Goal: Task Accomplishment & Management: Use online tool/utility

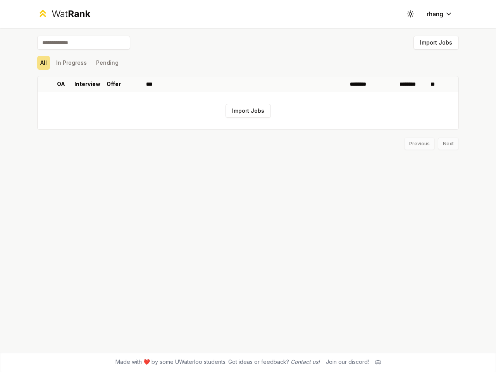
click at [410, 14] on icon at bounding box center [409, 13] width 7 height 7
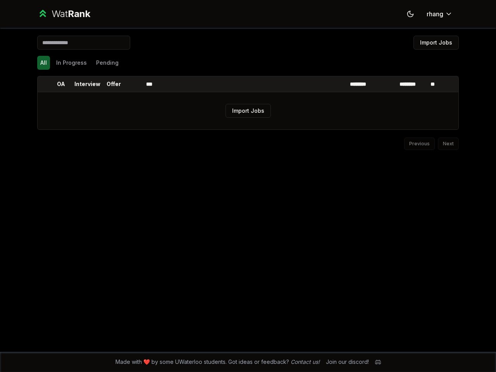
click at [436, 43] on button "Import Jobs" at bounding box center [435, 43] width 45 height 14
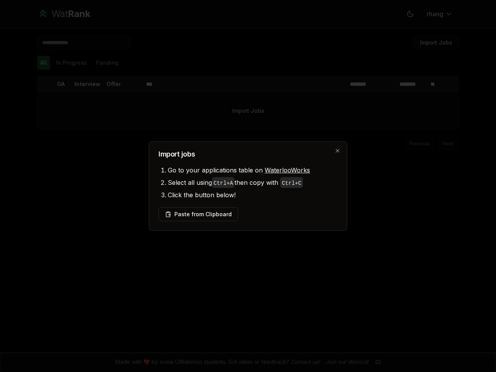
click at [43, 63] on div at bounding box center [248, 186] width 496 height 372
click at [71, 63] on div at bounding box center [248, 186] width 496 height 372
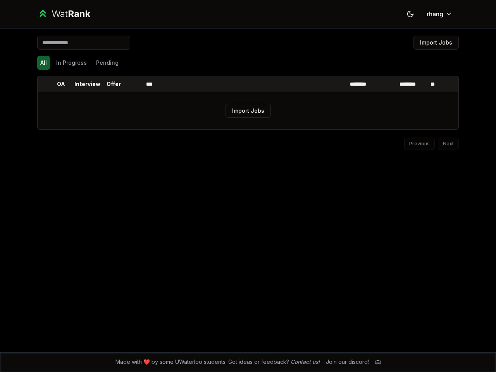
click at [107, 63] on button "Pending" at bounding box center [107, 63] width 29 height 14
click at [44, 84] on th at bounding box center [44, 83] width 12 height 15
click at [61, 84] on p "OA" at bounding box center [61, 84] width 8 height 8
click at [87, 84] on p "Interview" at bounding box center [87, 84] width 26 height 8
click at [113, 84] on p "Offer" at bounding box center [113, 84] width 14 height 8
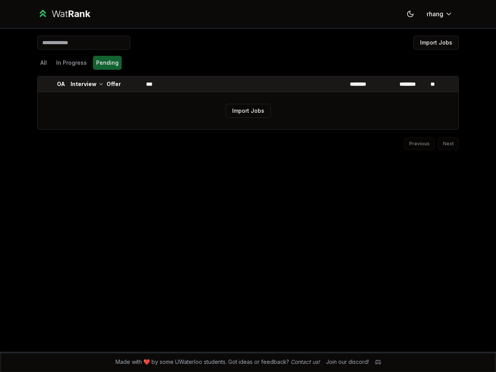
click at [134, 84] on th at bounding box center [133, 83] width 19 height 15
